Goal: Information Seeking & Learning: Learn about a topic

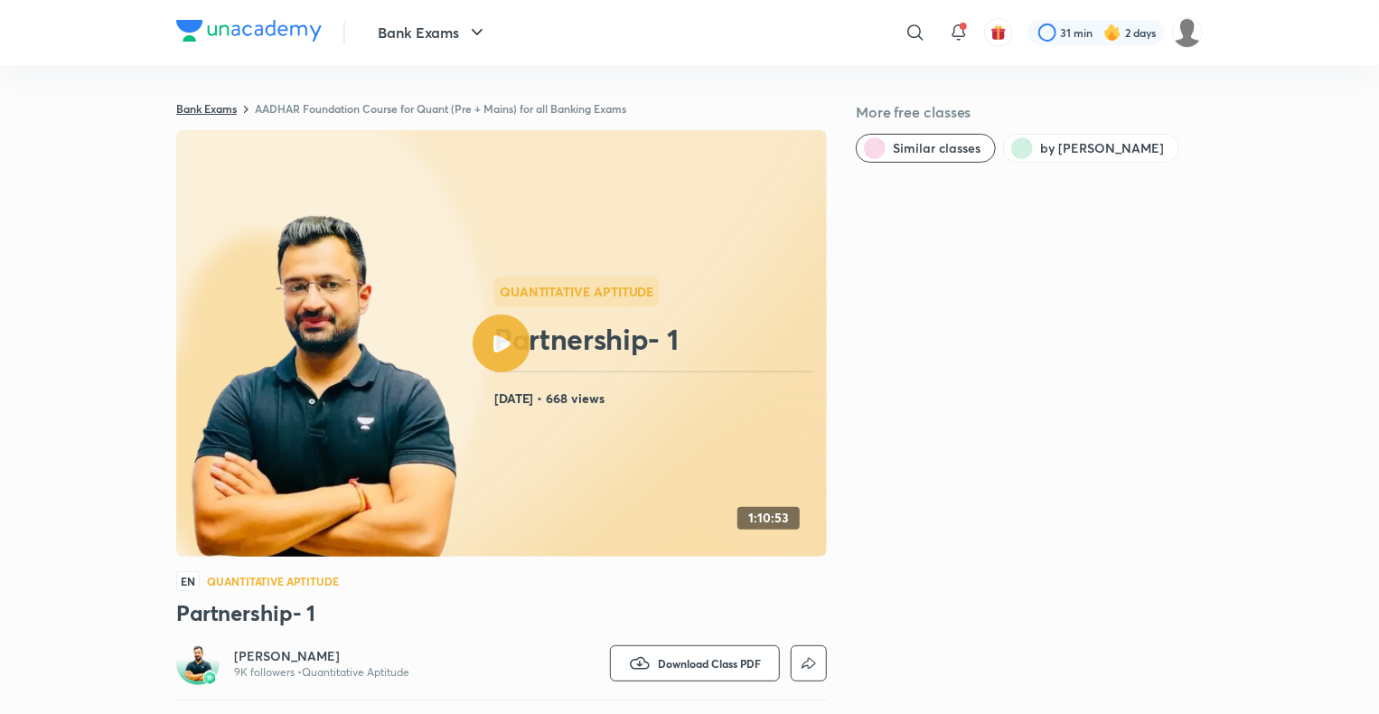
click at [227, 107] on link "Bank Exams" at bounding box center [206, 108] width 61 height 14
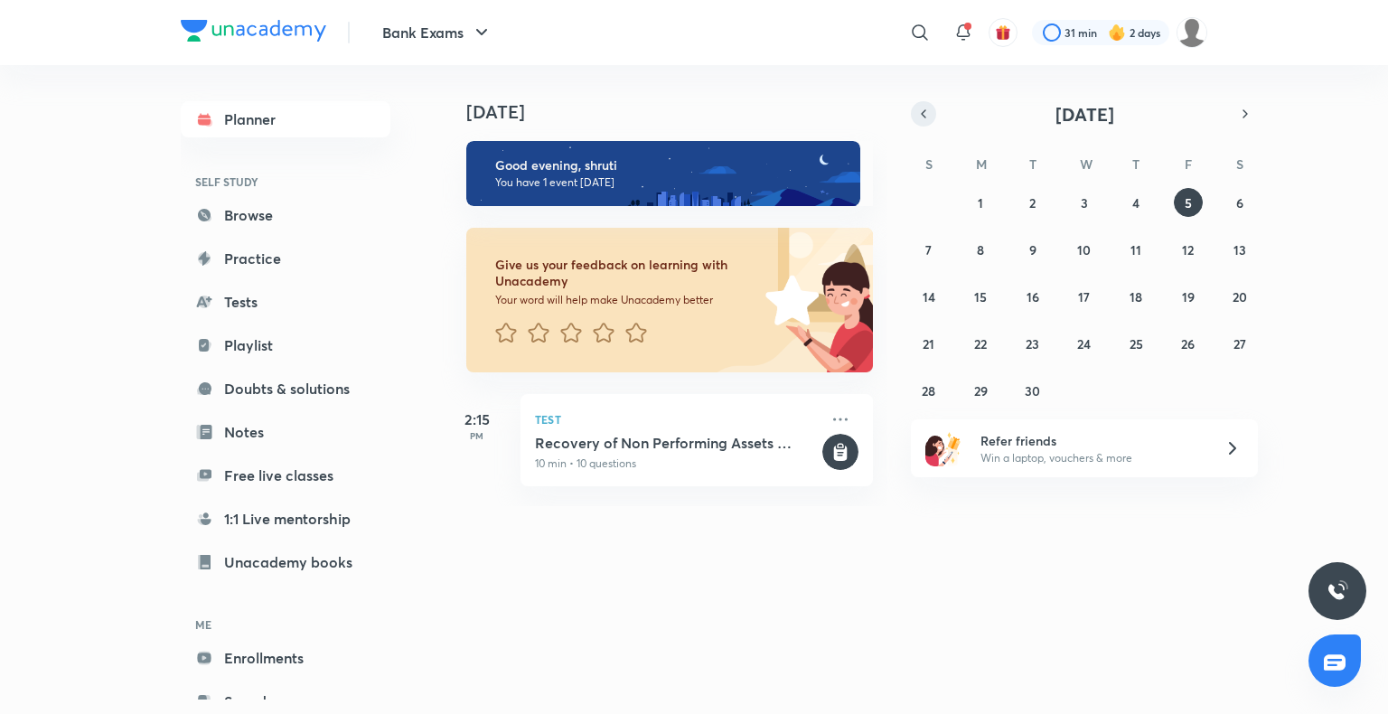
click at [932, 111] on button "button" at bounding box center [923, 113] width 25 height 25
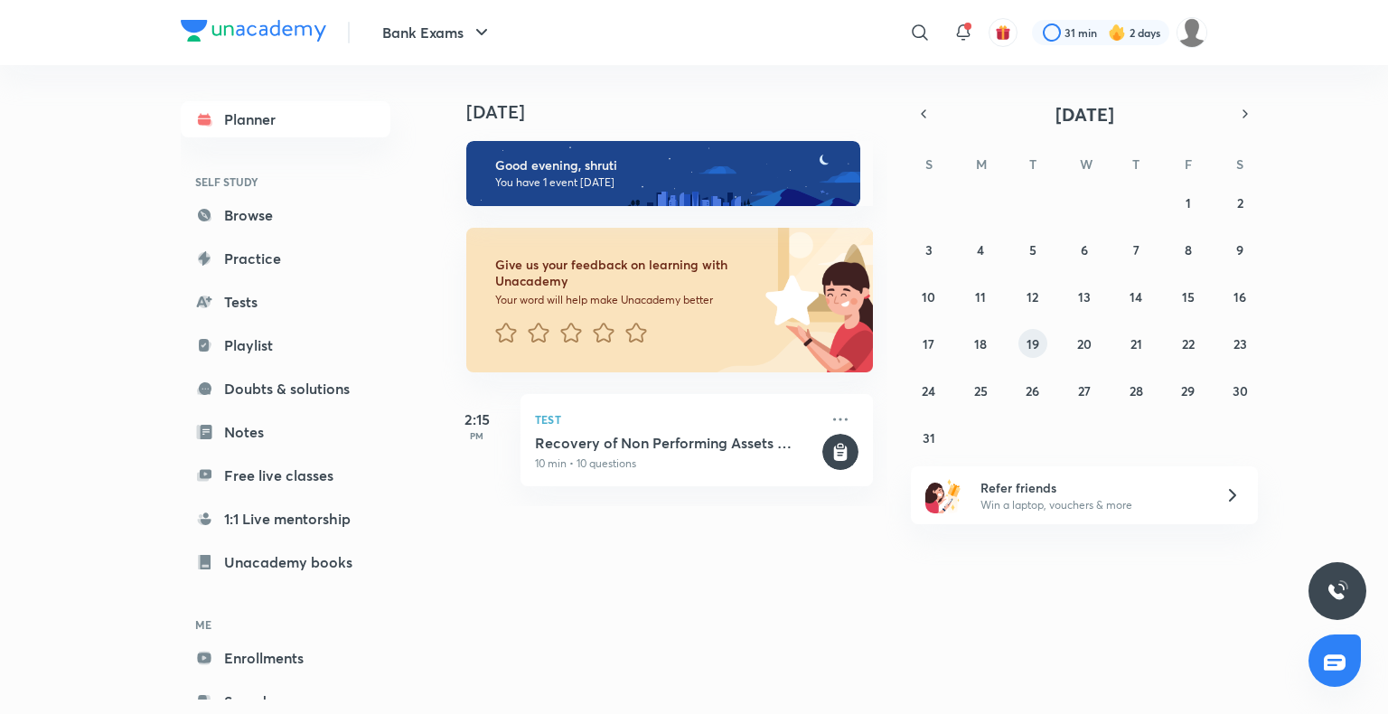
click at [1026, 344] on abbr "19" at bounding box center [1032, 343] width 13 height 17
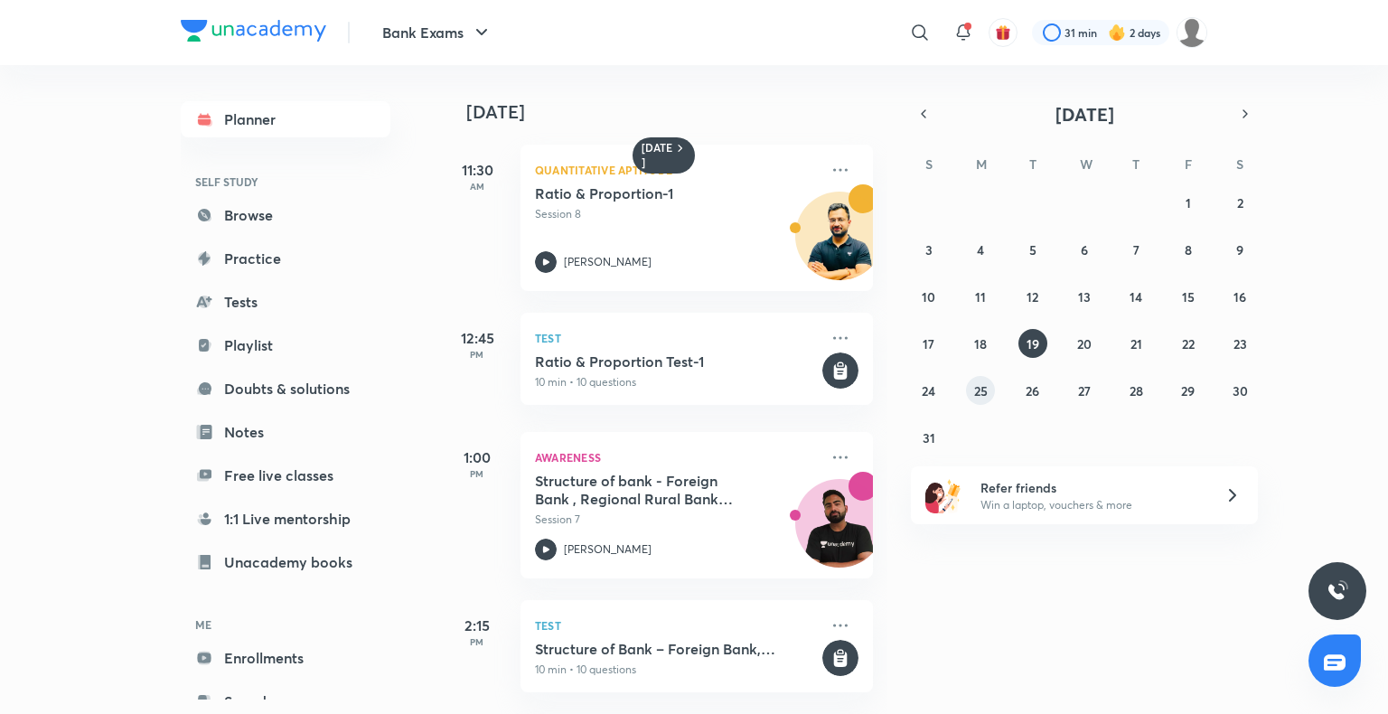
click at [978, 379] on button "25" at bounding box center [980, 390] width 29 height 29
click at [1040, 388] on button "26" at bounding box center [1032, 390] width 29 height 29
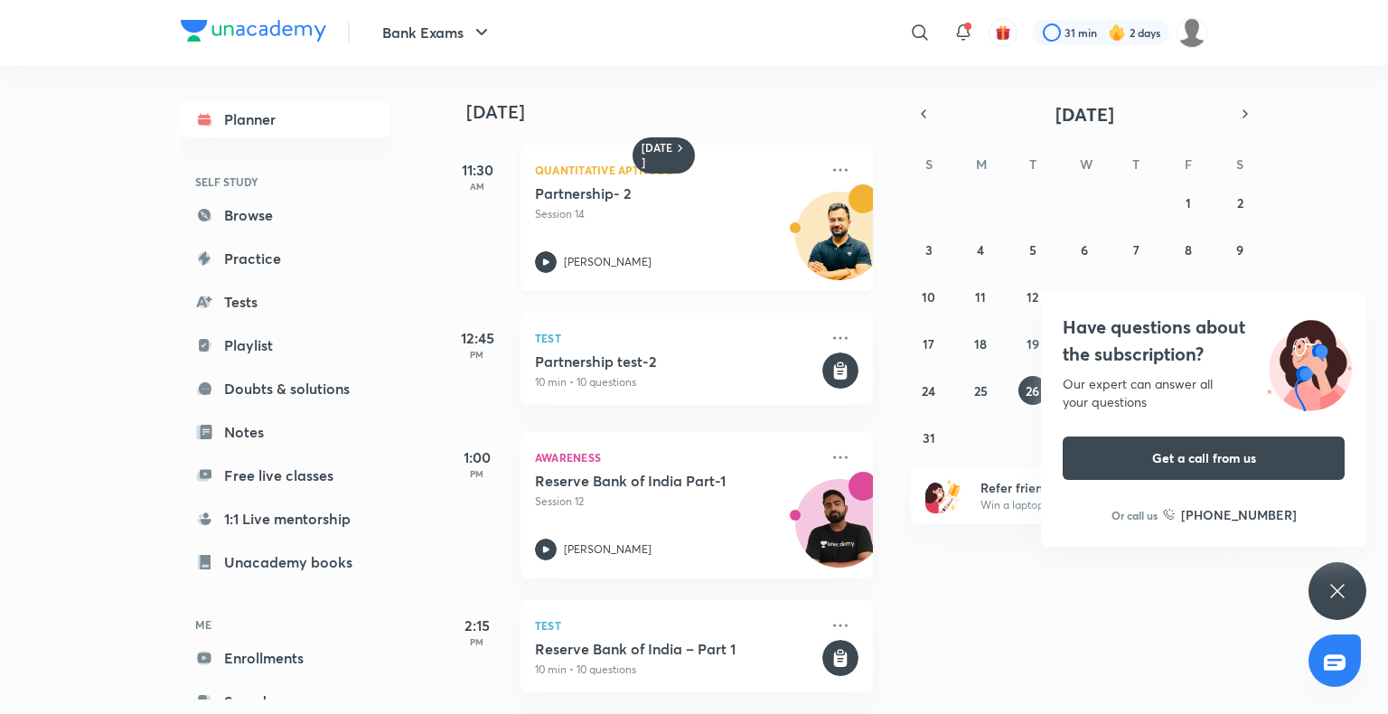
click at [611, 216] on p "Session 14" at bounding box center [677, 214] width 284 height 16
